Goal: Information Seeking & Learning: Understand process/instructions

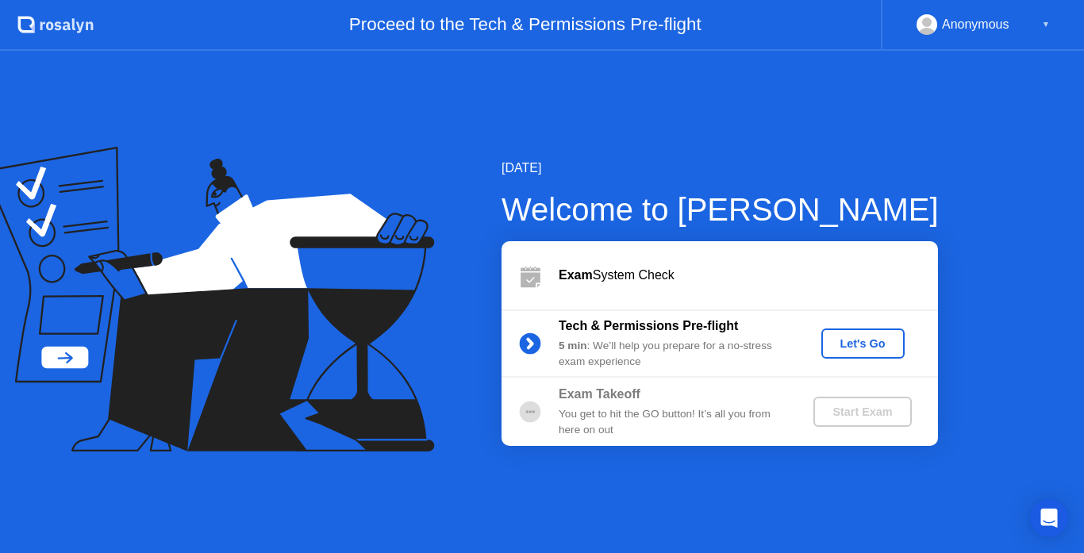
click at [847, 349] on div "Let's Go" at bounding box center [862, 343] width 71 height 13
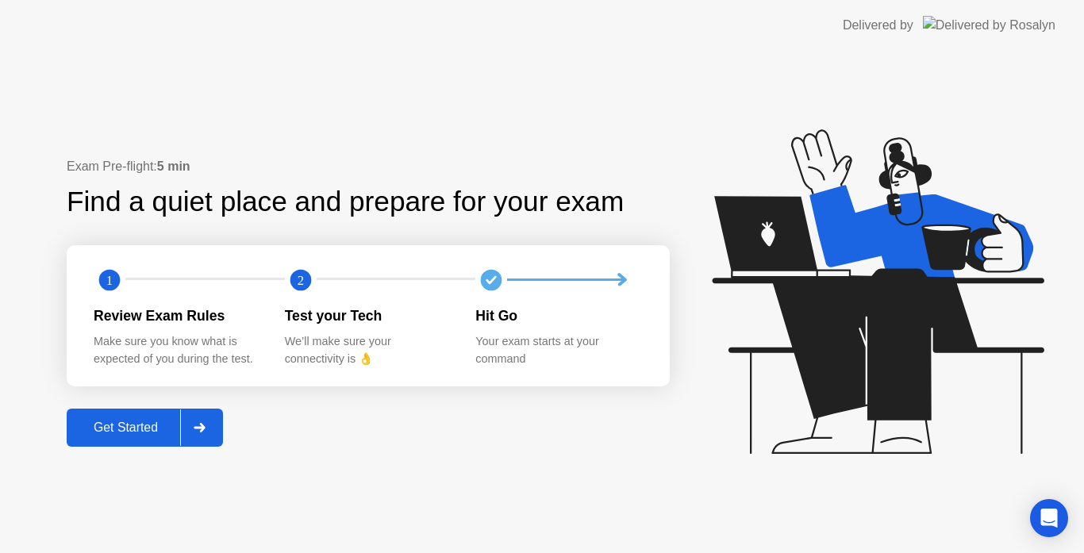
click at [105, 429] on div "Get Started" at bounding box center [125, 427] width 109 height 14
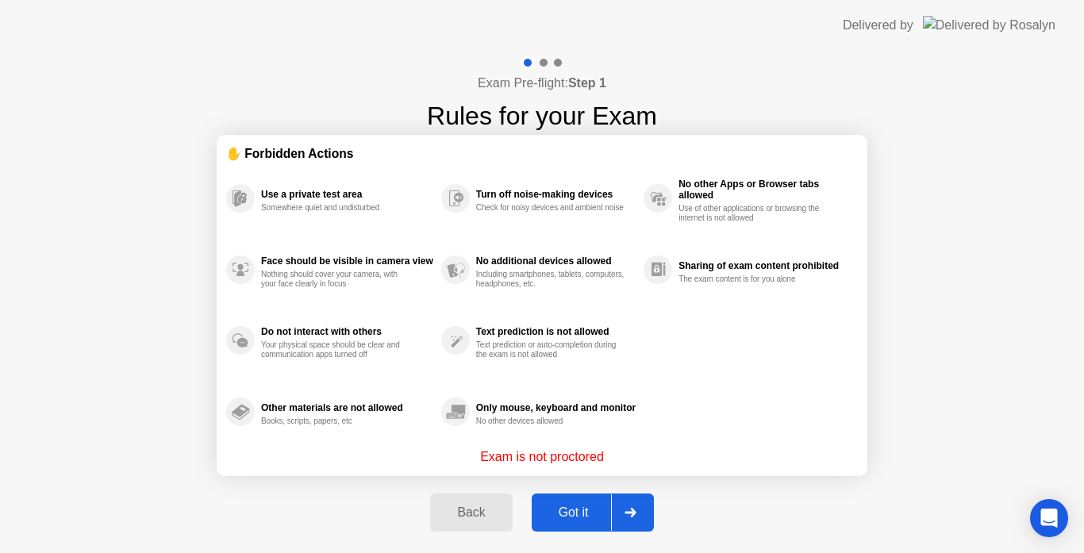
click at [570, 516] on div "Got it" at bounding box center [573, 512] width 75 height 14
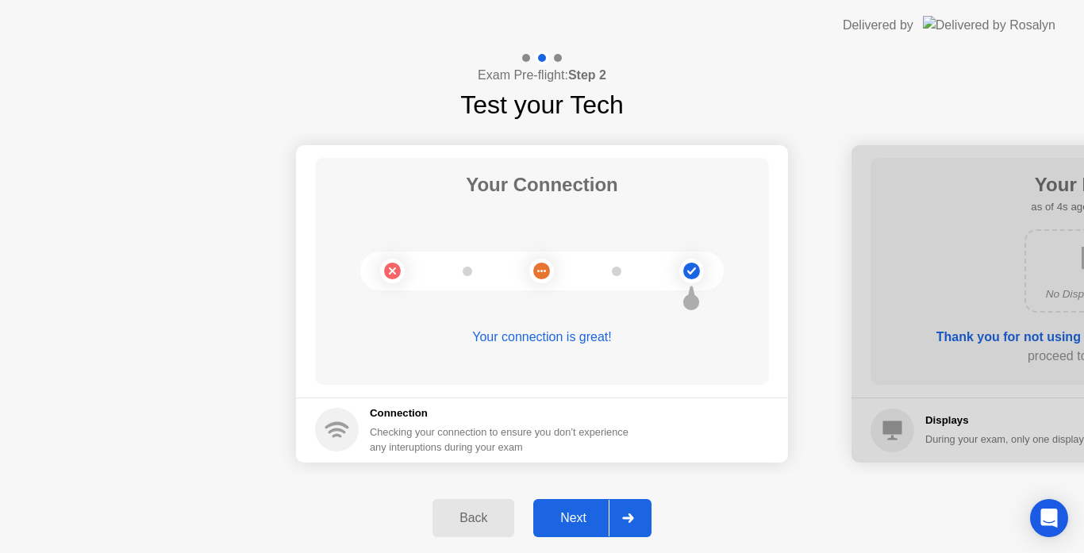
click at [594, 516] on div "Next" at bounding box center [573, 518] width 71 height 14
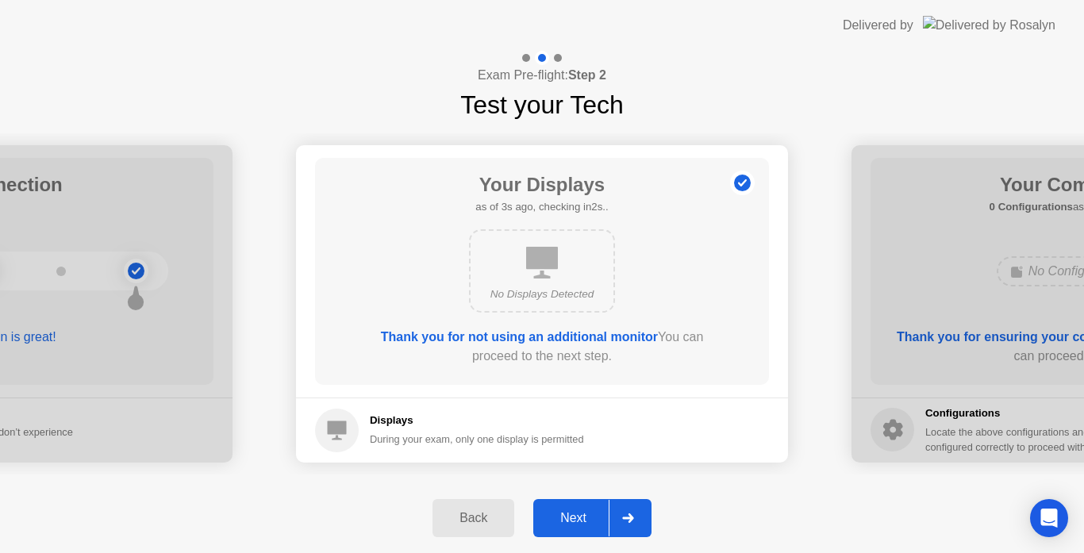
click at [594, 516] on div "Next" at bounding box center [573, 518] width 71 height 14
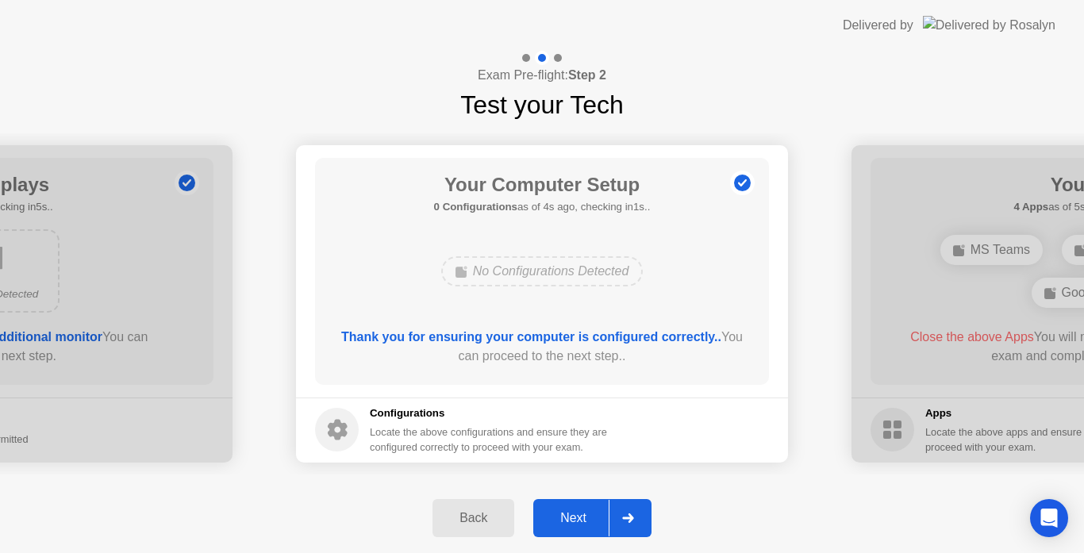
click at [594, 516] on div "Next" at bounding box center [573, 518] width 71 height 14
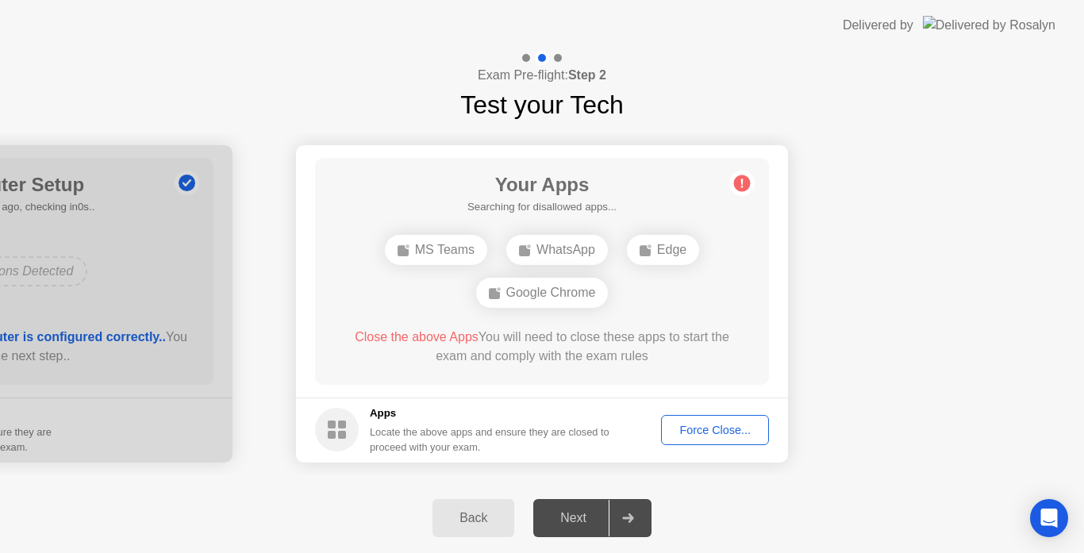
click at [485, 515] on div "Back" at bounding box center [473, 518] width 72 height 14
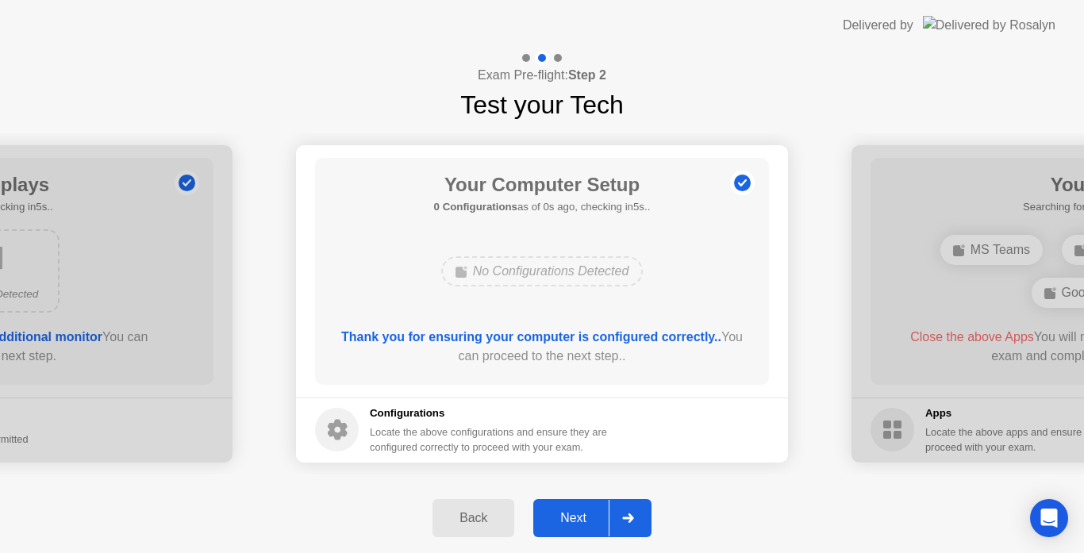
click at [573, 511] on div "Next" at bounding box center [573, 518] width 71 height 14
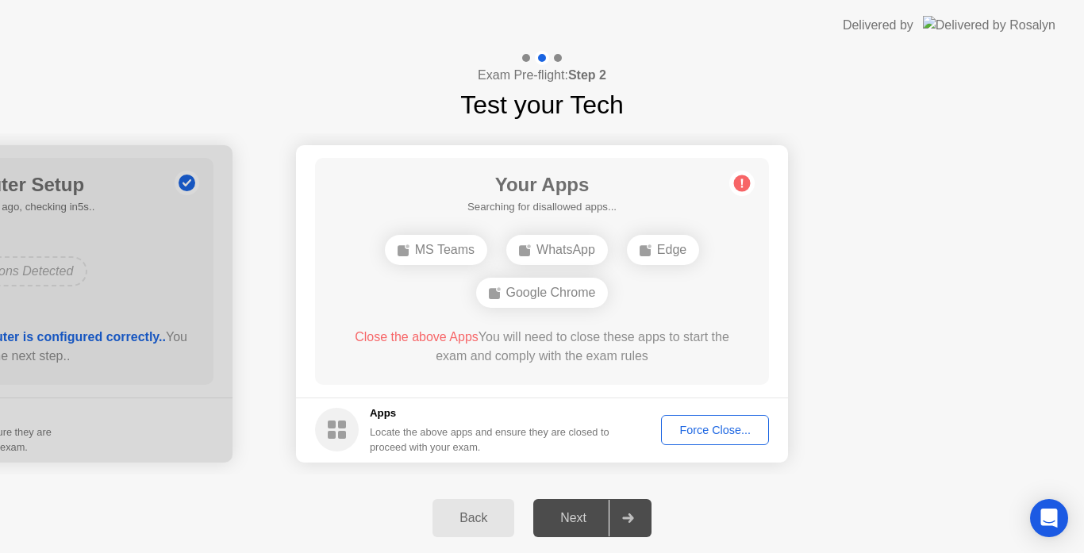
click at [476, 513] on div "Back" at bounding box center [473, 518] width 72 height 14
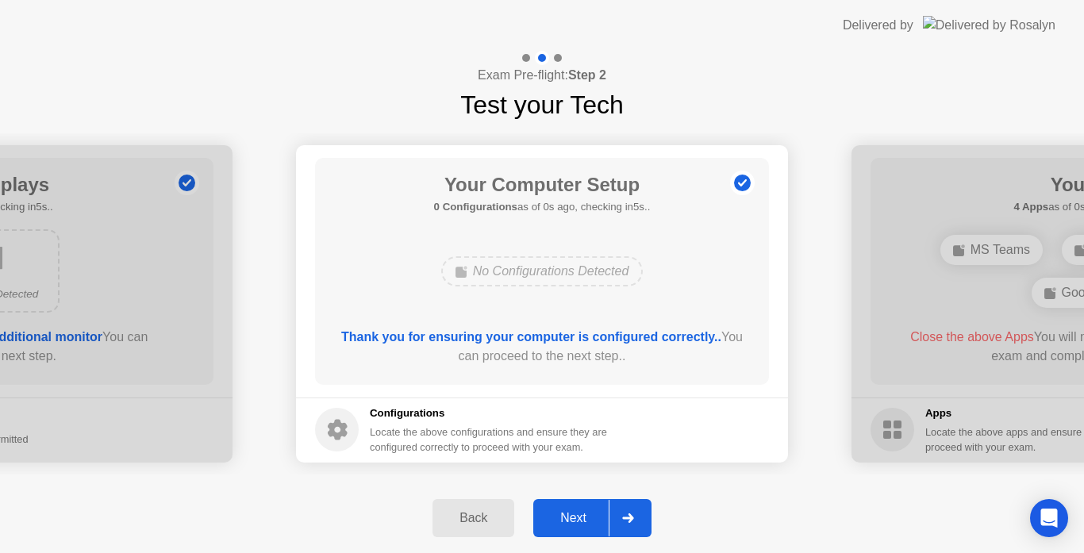
click at [604, 512] on div "Next" at bounding box center [573, 518] width 71 height 14
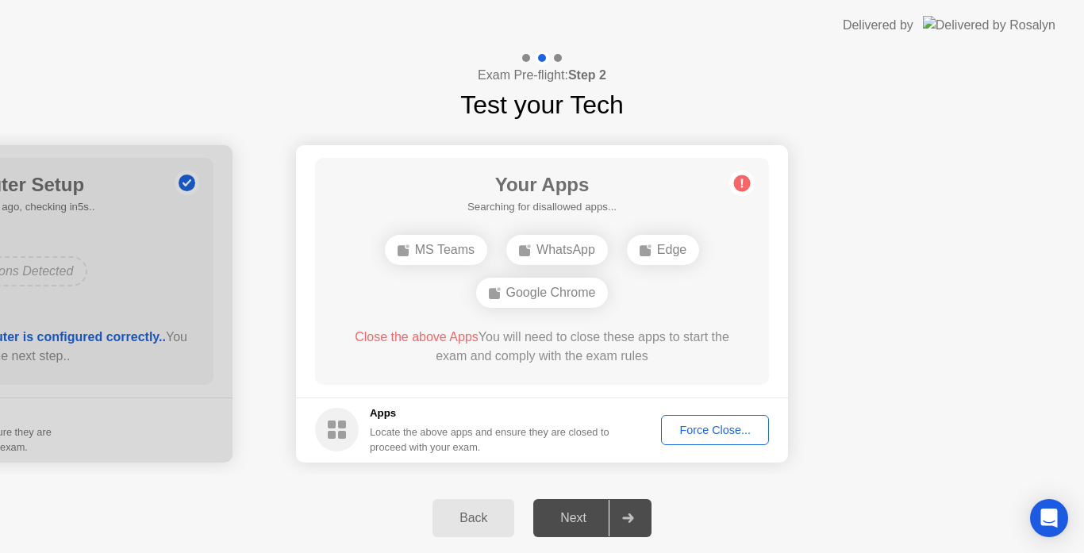
click at [483, 511] on div "Back" at bounding box center [473, 518] width 72 height 14
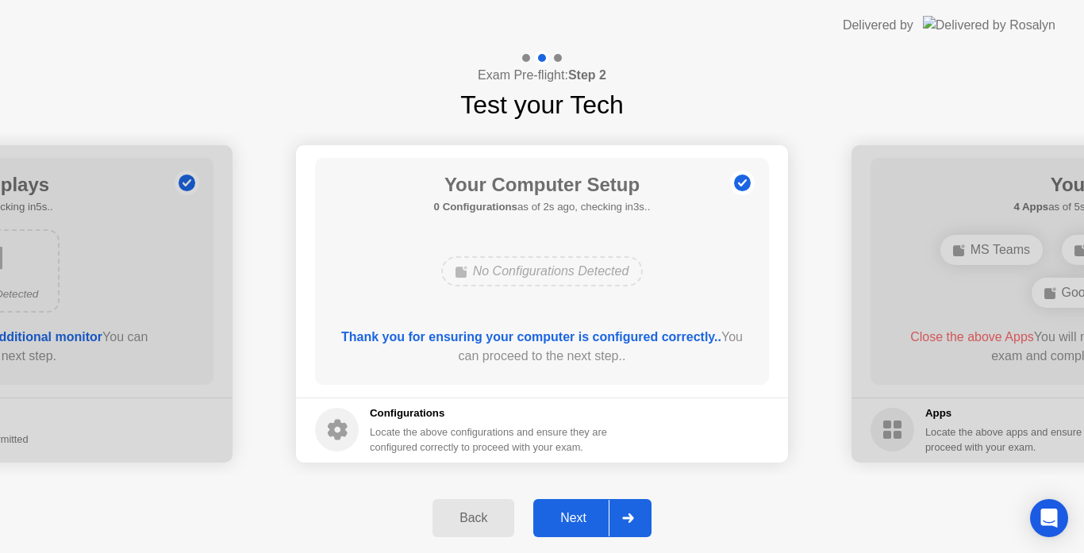
click at [639, 517] on div at bounding box center [627, 518] width 38 height 36
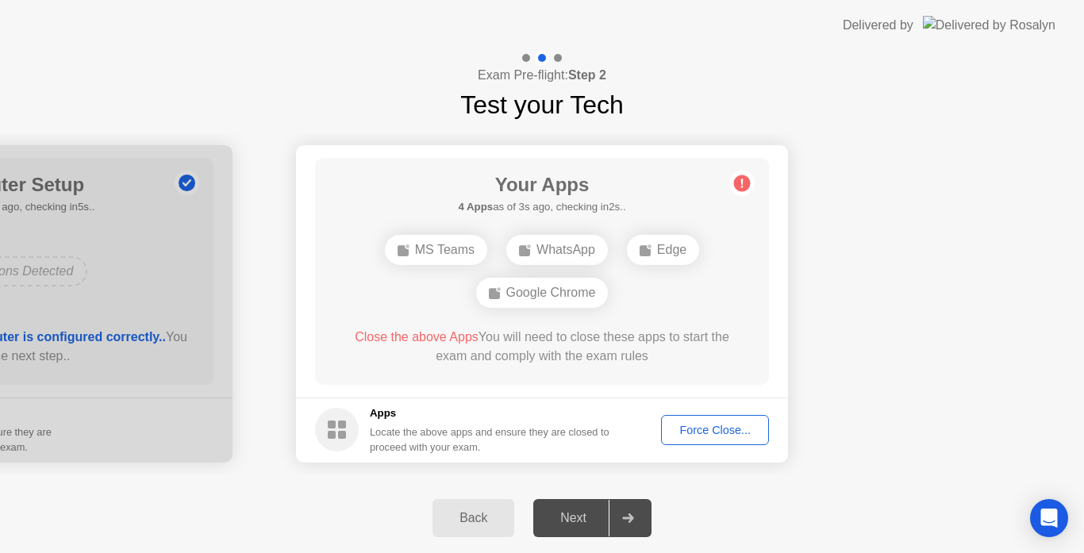
click at [734, 433] on div "Force Close..." at bounding box center [714, 430] width 97 height 13
